Goal: Task Accomplishment & Management: Manage account settings

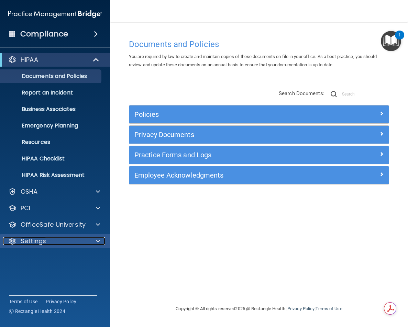
click at [41, 241] on p "Settings" at bounding box center [33, 241] width 25 height 8
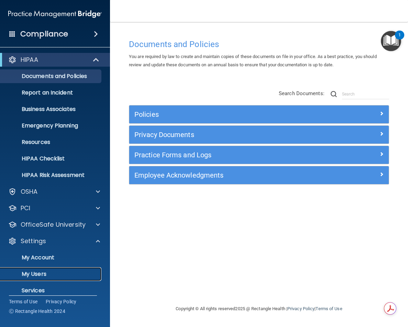
click at [42, 271] on p "My Users" at bounding box center [51, 274] width 94 height 7
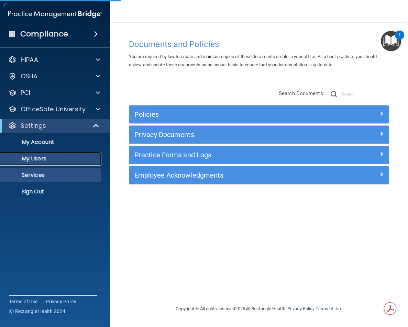
select select "20"
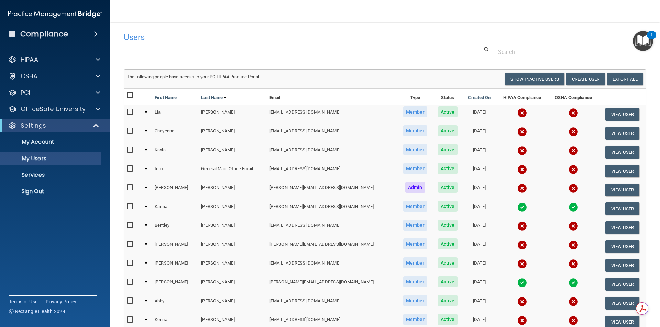
click at [127, 111] on input "checkbox" at bounding box center [131, 112] width 8 height 5
checkbox input "true"
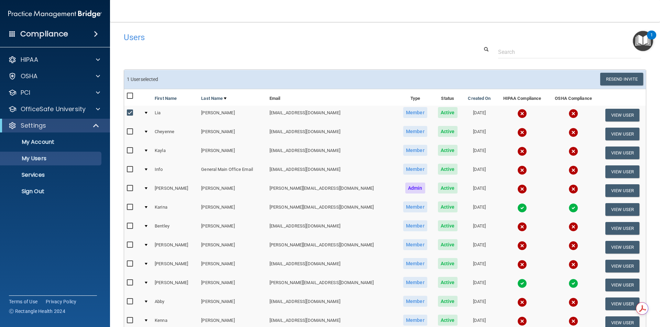
click at [130, 133] on input "checkbox" at bounding box center [131, 131] width 8 height 5
checkbox input "true"
click at [129, 302] on input "checkbox" at bounding box center [131, 301] width 8 height 5
checkbox input "true"
click at [129, 322] on input "checkbox" at bounding box center [131, 320] width 8 height 5
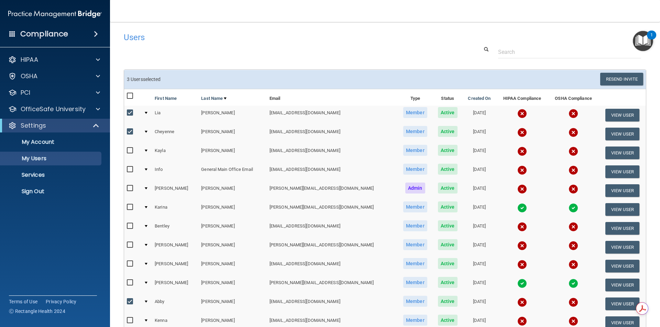
checkbox input "true"
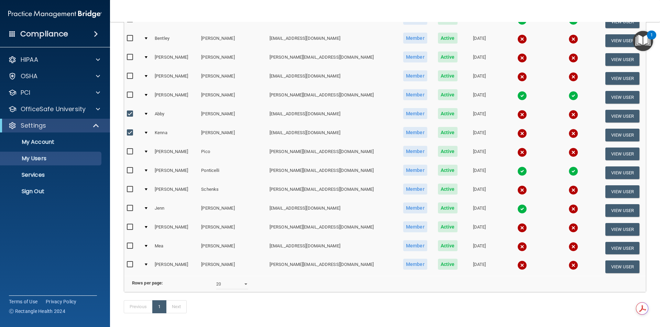
scroll to position [190, 0]
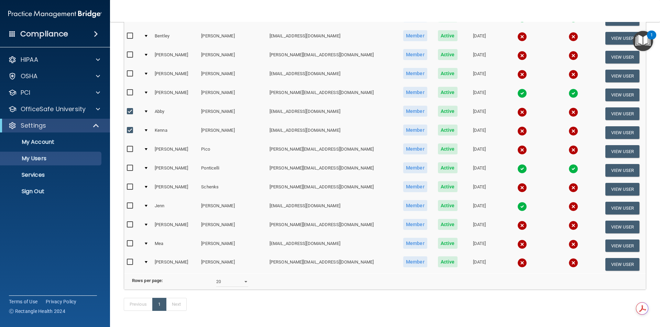
click at [129, 151] on input "checkbox" at bounding box center [131, 149] width 8 height 5
checkbox input "true"
click at [129, 243] on input "checkbox" at bounding box center [131, 243] width 8 height 5
checkbox input "true"
click at [130, 264] on input "checkbox" at bounding box center [131, 262] width 8 height 5
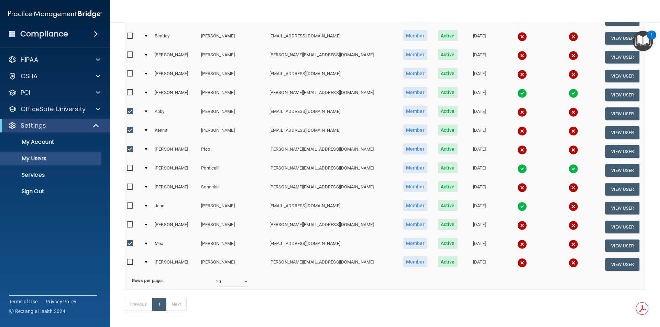
checkbox input "true"
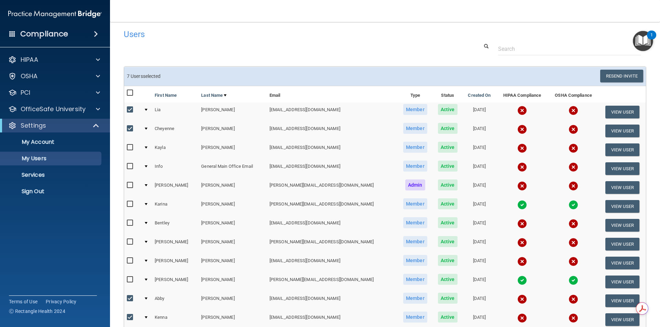
scroll to position [0, 0]
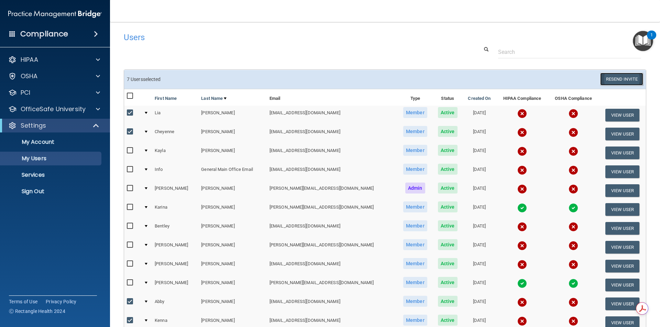
click at [365, 78] on button "Resend Invite" at bounding box center [621, 79] width 43 height 13
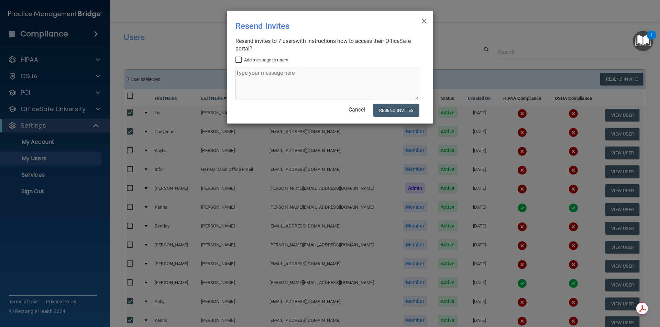
click at [238, 58] on input "Add message to users" at bounding box center [239, 59] width 8 height 5
checkbox input "false"
click at [365, 110] on button "Resend Invites" at bounding box center [396, 110] width 46 height 13
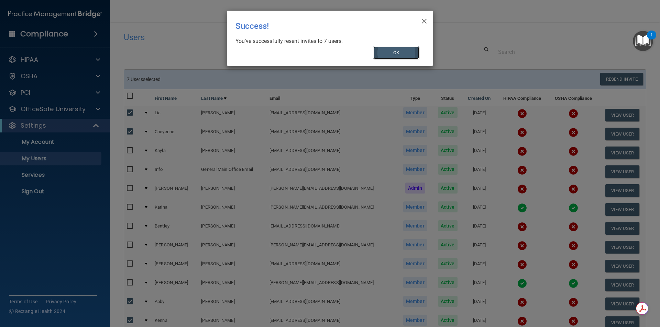
click at [365, 52] on button "OK" at bounding box center [396, 52] width 46 height 13
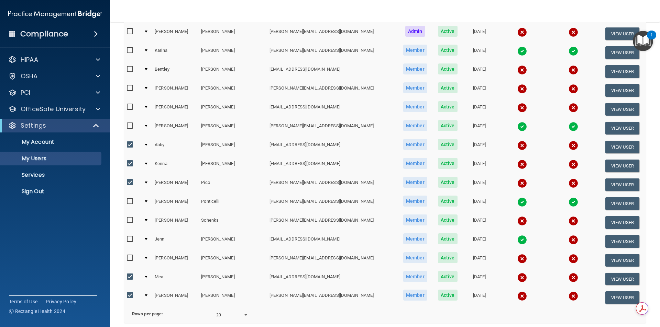
scroll to position [193, 0]
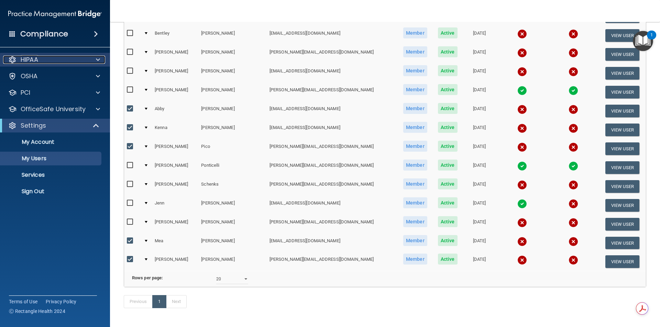
click at [26, 57] on p "HIPAA" at bounding box center [30, 60] width 18 height 8
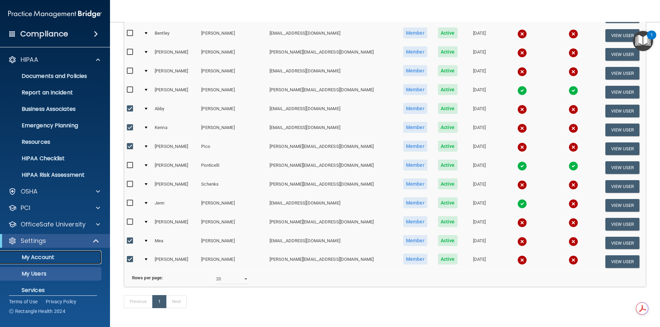
click at [39, 255] on p "My Account" at bounding box center [51, 257] width 94 height 7
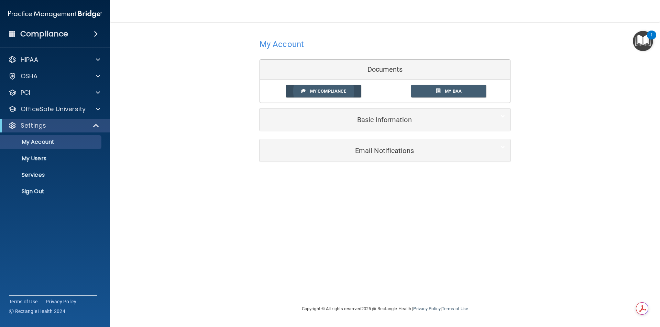
click at [324, 92] on span "My Compliance" at bounding box center [328, 91] width 36 height 5
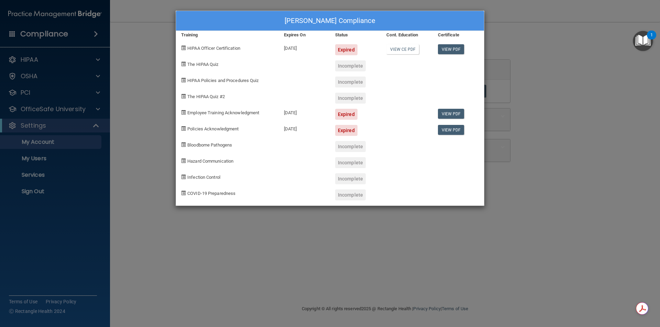
click at [343, 50] on div "Expired" at bounding box center [346, 49] width 22 height 11
click at [29, 143] on div "[PERSON_NAME] Compliance Training Expires On Status Cont. Education Certificate…" at bounding box center [330, 163] width 660 height 327
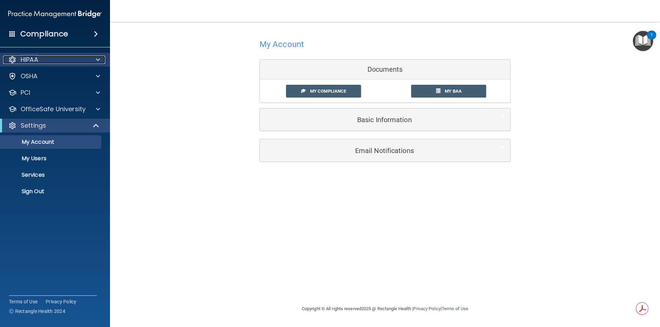
click at [29, 61] on p "HIPAA" at bounding box center [30, 60] width 18 height 8
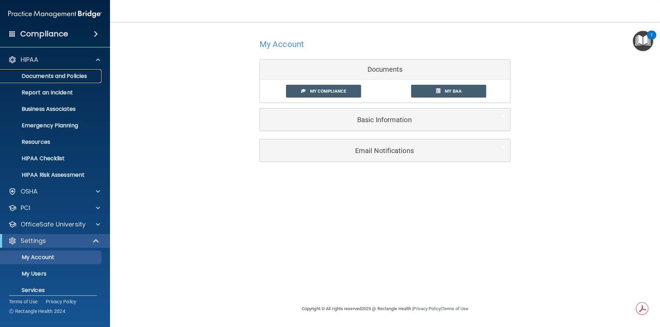
click at [39, 74] on p "Documents and Policies" at bounding box center [51, 76] width 94 height 7
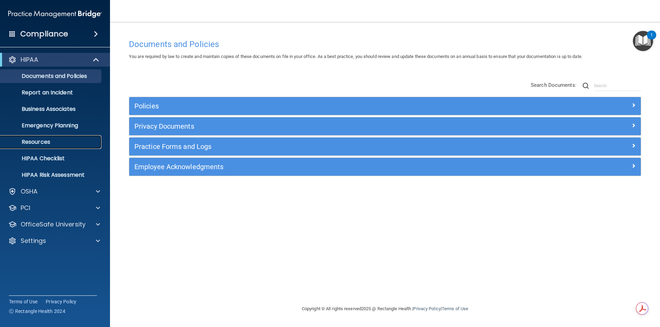
click at [40, 142] on p "Resources" at bounding box center [51, 142] width 94 height 7
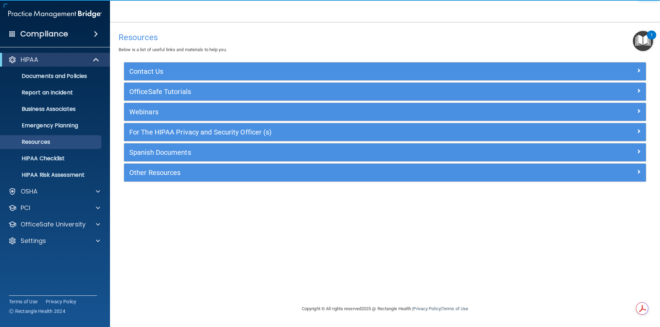
click at [47, 30] on h4 "Compliance" at bounding box center [44, 34] width 48 height 10
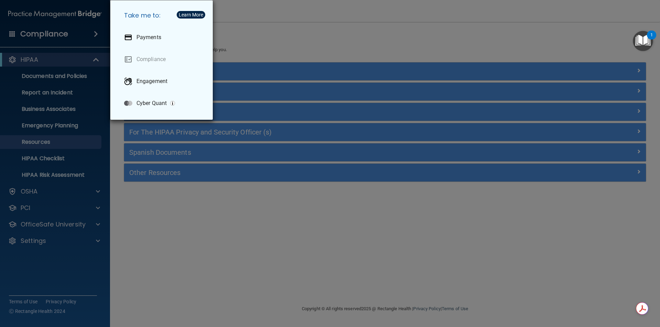
click at [53, 34] on div "Take me to: Payments Compliance Engagement Cyber Quant" at bounding box center [330, 163] width 660 height 327
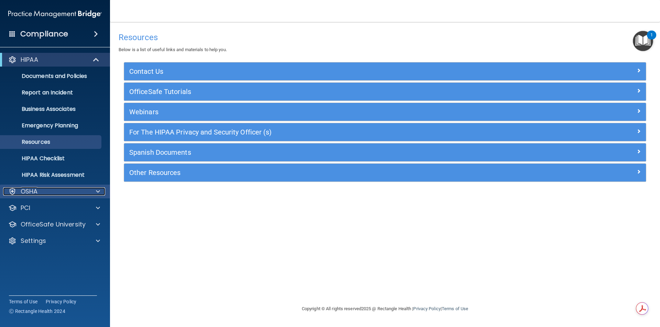
click at [32, 188] on p "OSHA" at bounding box center [29, 192] width 17 height 8
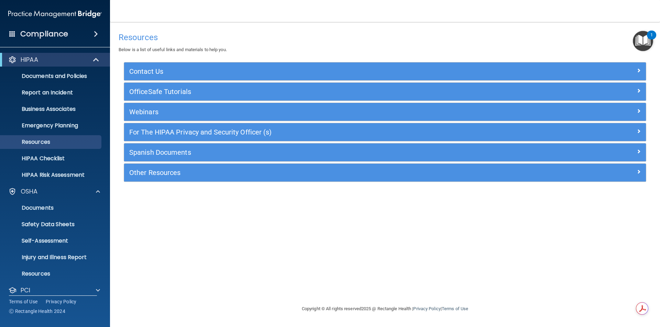
click at [32, 35] on h4 "Compliance" at bounding box center [44, 34] width 48 height 10
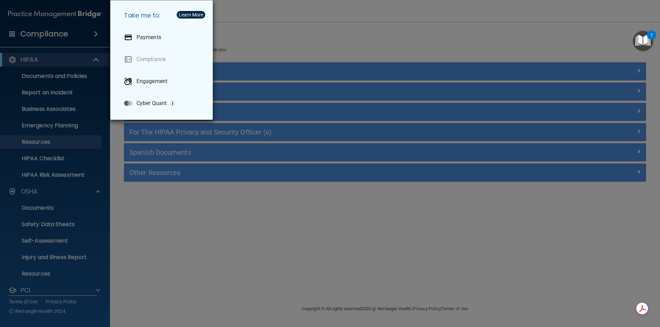
click at [52, 34] on div "Take me to: Payments Compliance Engagement Cyber Quant" at bounding box center [330, 163] width 660 height 327
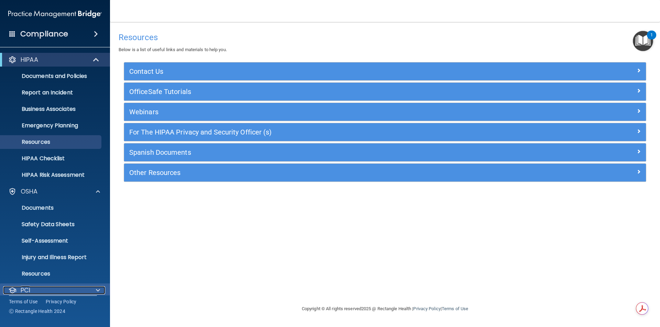
click at [35, 288] on div "PCI" at bounding box center [45, 291] width 85 height 8
click at [365, 38] on img "Open Resource Center, 1 new notification" at bounding box center [643, 41] width 20 height 20
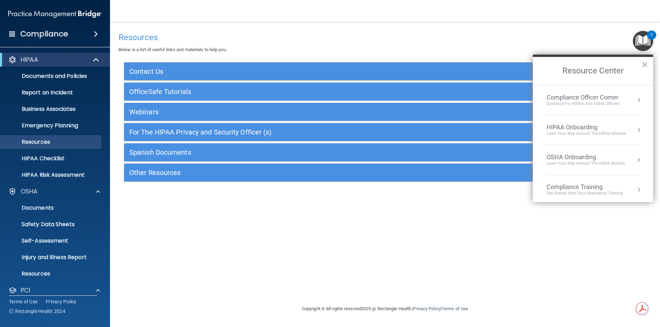
click at [365, 130] on div "HIPAA Onboarding" at bounding box center [585, 128] width 79 height 8
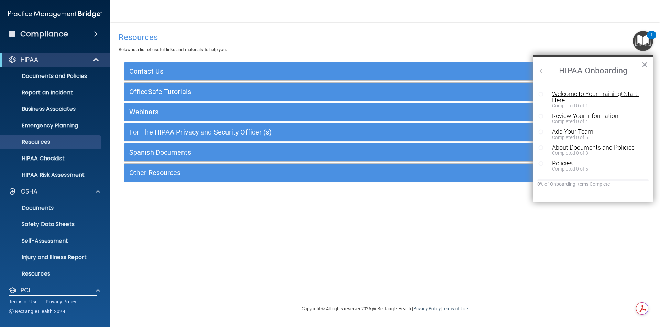
click at [365, 93] on div "Welcome to Your Training! Start Here" at bounding box center [595, 97] width 87 height 12
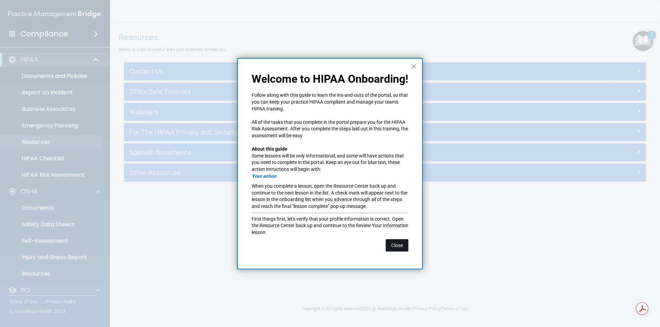
click at [365, 244] on button "Close" at bounding box center [397, 246] width 23 height 12
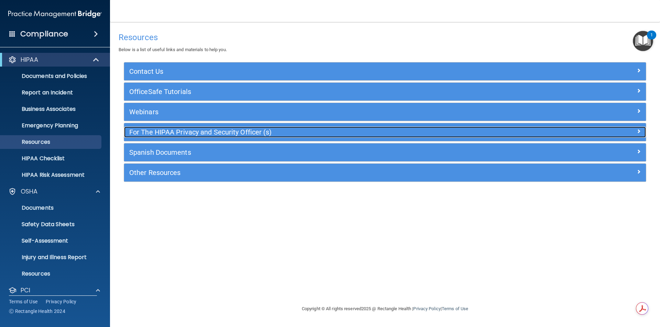
click at [150, 131] on h5 "For The HIPAA Privacy and Security Officer (s)" at bounding box center [319, 133] width 381 height 8
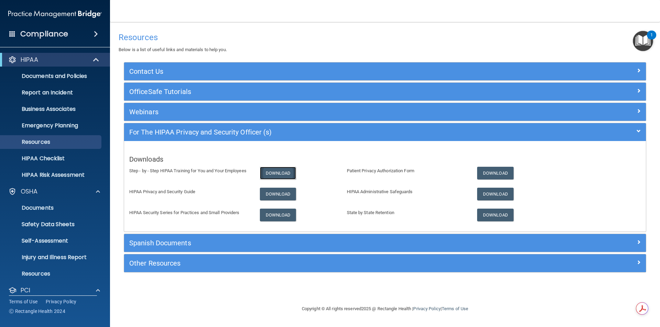
click at [277, 173] on link "Download" at bounding box center [278, 173] width 36 height 13
click at [97, 192] on span at bounding box center [98, 192] width 4 height 8
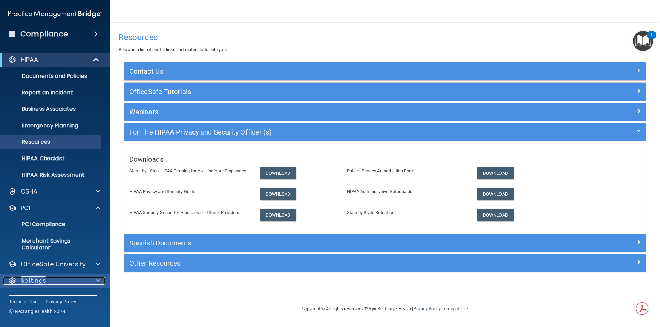
click at [49, 281] on div "Settings" at bounding box center [45, 281] width 85 height 8
click at [94, 63] on span at bounding box center [97, 60] width 6 height 8
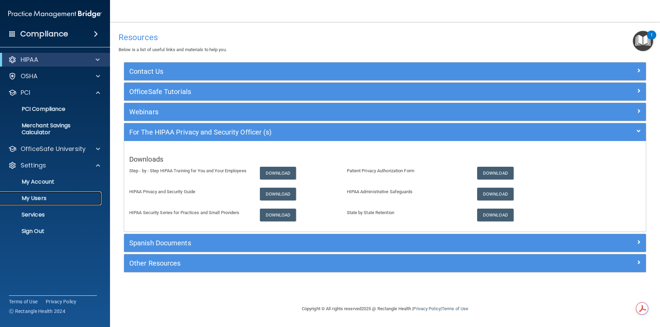
click at [40, 199] on p "My Users" at bounding box center [51, 198] width 94 height 7
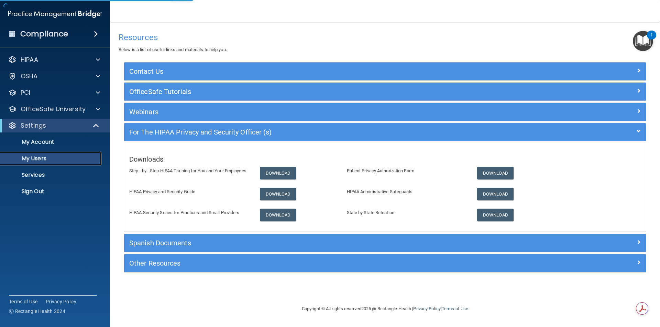
select select "20"
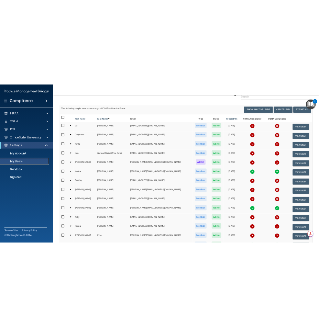
scroll to position [20, 0]
